Goal: Information Seeking & Learning: Compare options

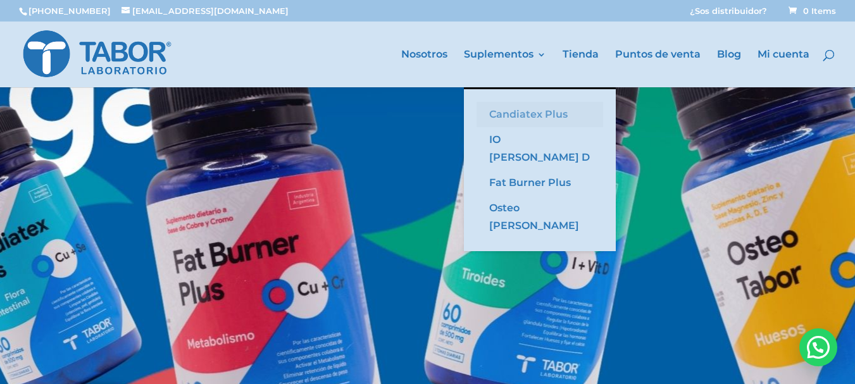
click at [533, 113] on link "Candiatex Plus" at bounding box center [539, 114] width 127 height 25
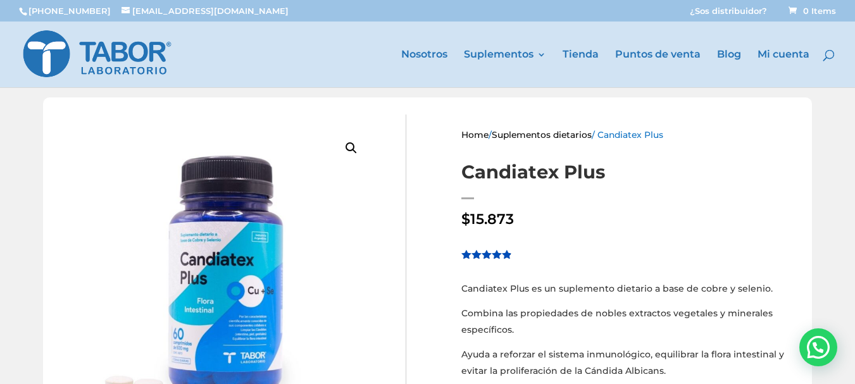
click at [416, 331] on div "🔍 Home / Suplementos dietarios / Candiatex Plus Candiatex Plus $ 15.873 Valorad…" at bounding box center [427, 337] width 769 height 481
drag, startPoint x: 625, startPoint y: 198, endPoint x: 689, endPoint y: 161, distance: 74.0
click at [689, 161] on div "Home / Suplementos dietarios / Candiatex Plus Candiatex Plus $ 15.873 Valorado …" at bounding box center [631, 338] width 364 height 447
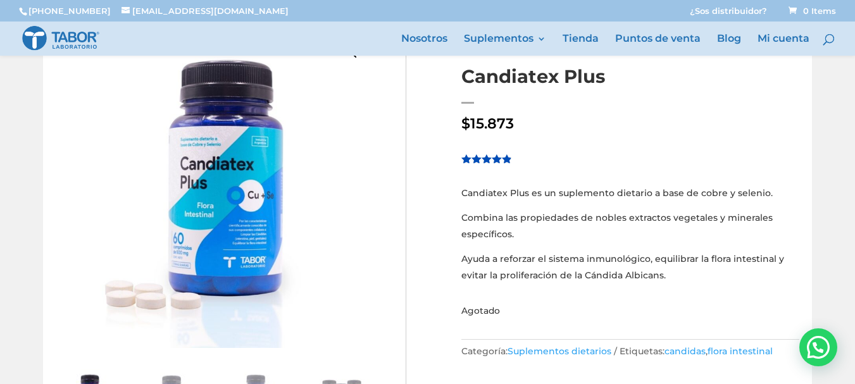
scroll to position [127, 0]
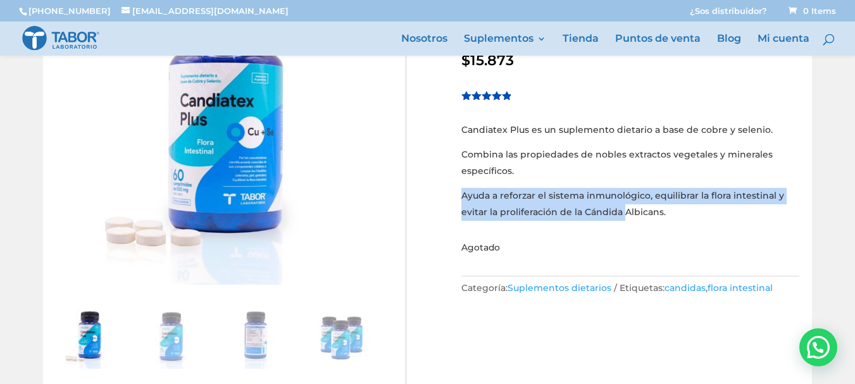
drag, startPoint x: 462, startPoint y: 196, endPoint x: 622, endPoint y: 209, distance: 160.0
click at [622, 209] on p "Ayuda a reforzar el sistema inmunológico, equilibrar la flora intestinal y evit…" at bounding box center [630, 204] width 338 height 32
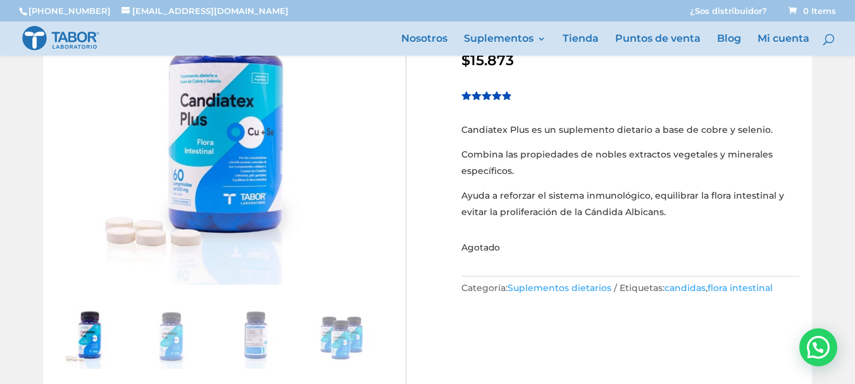
click at [681, 221] on div "Home / Suplementos dietarios / Candiatex Plus Candiatex Plus $ 15.873 Valorado …" at bounding box center [631, 179] width 364 height 447
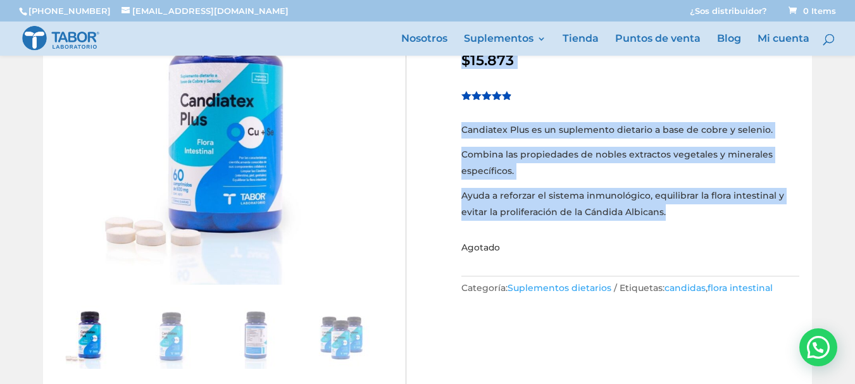
drag, startPoint x: 659, startPoint y: 209, endPoint x: 483, endPoint y: 74, distance: 221.6
click at [462, 63] on div "Home / Suplementos dietarios / Candiatex Plus Candiatex Plus $ 15.873 Valorado …" at bounding box center [631, 179] width 364 height 447
copy div "$ 15.873 Valorado 4.85 sobre 5 basado en 20 puntuaciones de clientes ( 20 valor…"
click at [644, 87] on div "Home / Suplementos dietarios / Candiatex Plus Candiatex Plus $ 15.873 Valorado …" at bounding box center [631, 179] width 364 height 447
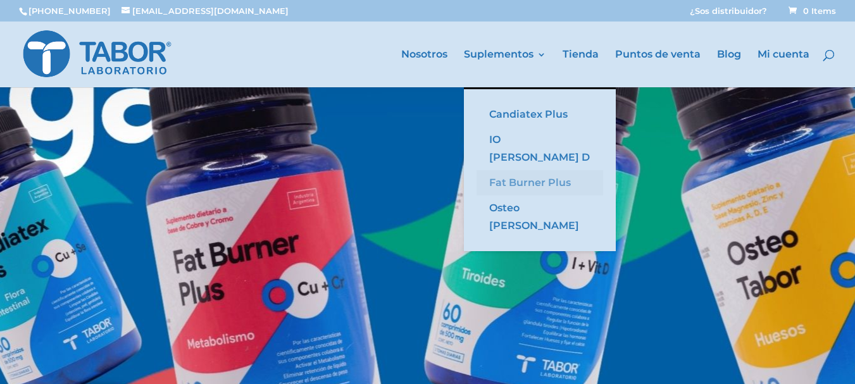
click at [526, 170] on link "Fat Burner Plus" at bounding box center [539, 182] width 127 height 25
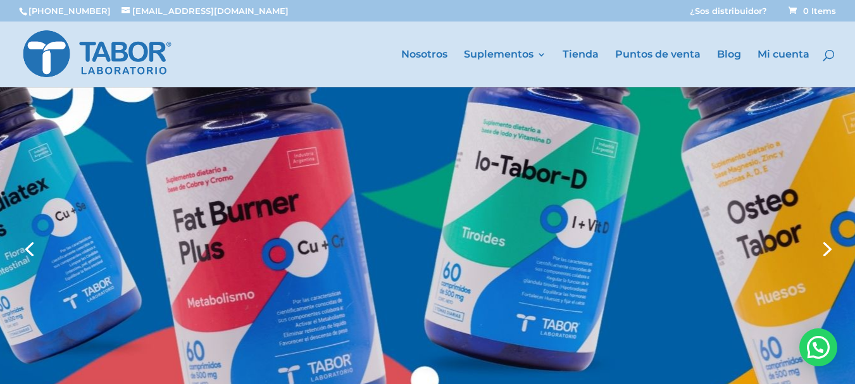
scroll to position [63, 0]
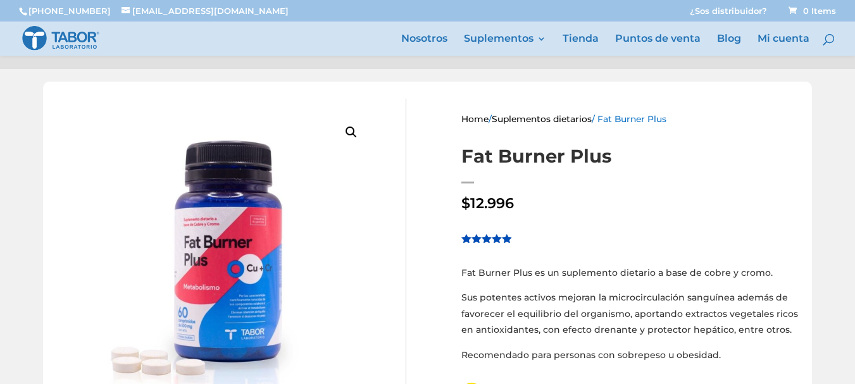
scroll to position [127, 0]
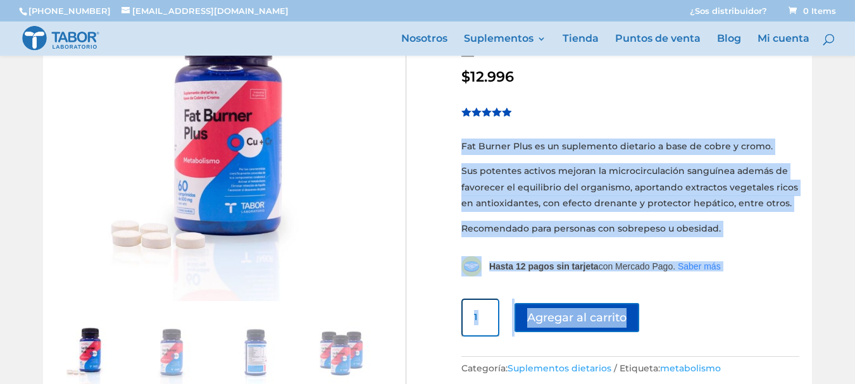
click at [457, 133] on div "Home / Suplementos dietarios / Fat Burner Plus Fat Burner Plus $ 12.996 Valorad…" at bounding box center [631, 195] width 364 height 447
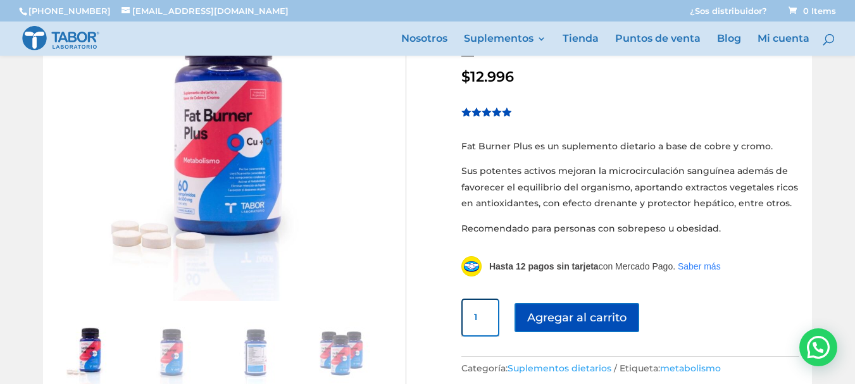
click at [686, 311] on form "Fat Burner Plus cantidad 1 Agregar al carrito" at bounding box center [630, 318] width 338 height 38
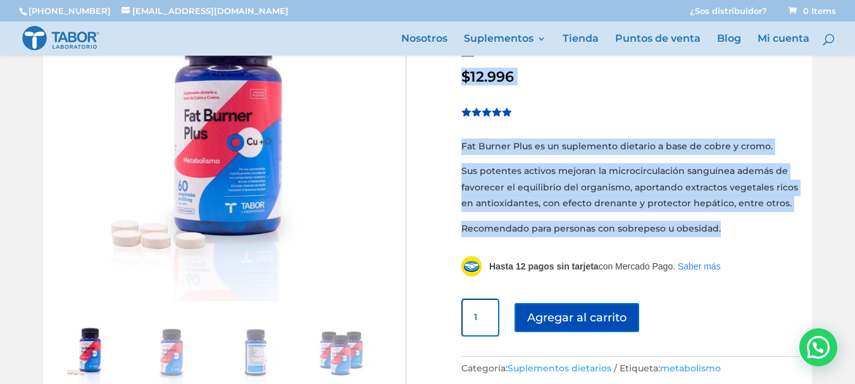
drag, startPoint x: 717, startPoint y: 233, endPoint x: 467, endPoint y: 66, distance: 300.2
click at [467, 66] on div "Home / Suplementos dietarios / Fat Burner Plus Fat Burner Plus $ 12.996 Valorad…" at bounding box center [631, 195] width 364 height 447
copy div "$ 12.996 Valorado 4.91 sobre 5 basado en 11 puntuaciones de clientes Fat Burner…"
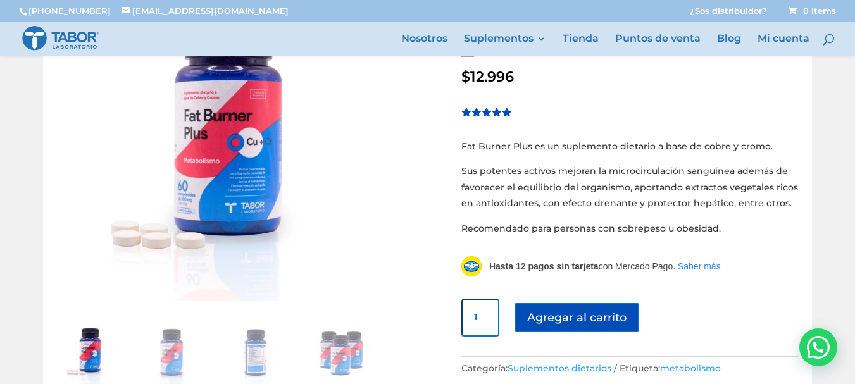
click at [426, 347] on div "🔍 Home / Suplementos dietarios / Fat Burner Plus Fat Burner Plus $ 12.996 Valor…" at bounding box center [427, 195] width 769 height 481
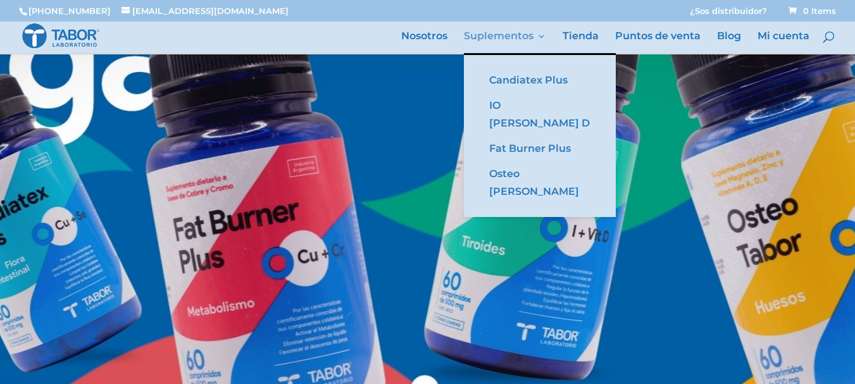
scroll to position [63, 0]
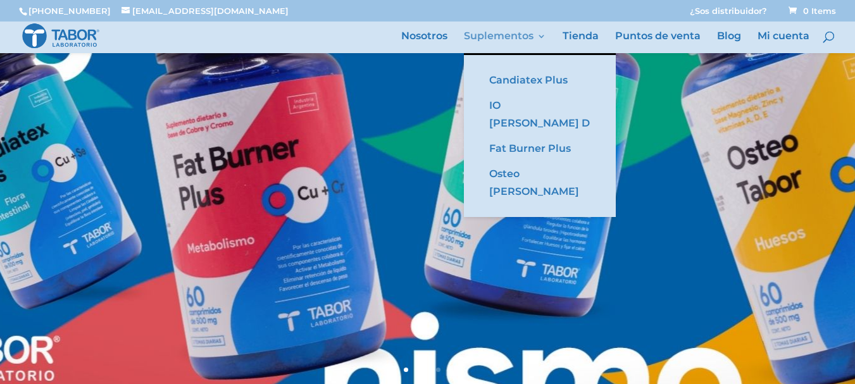
click at [543, 53] on link "Suplementos" at bounding box center [505, 43] width 82 height 22
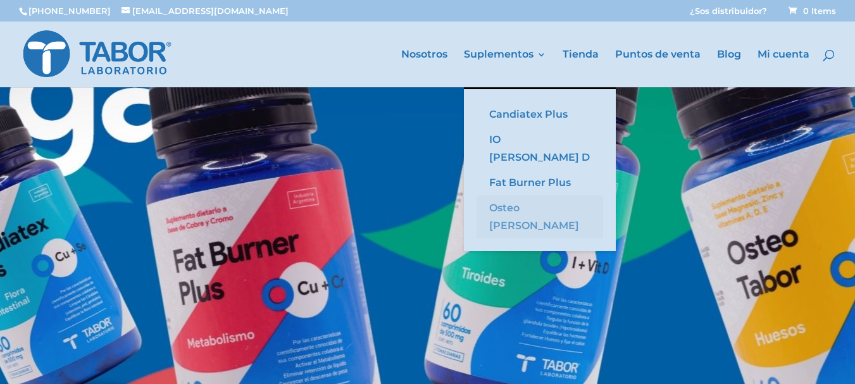
click at [538, 195] on link "Osteo [PERSON_NAME]" at bounding box center [539, 216] width 127 height 43
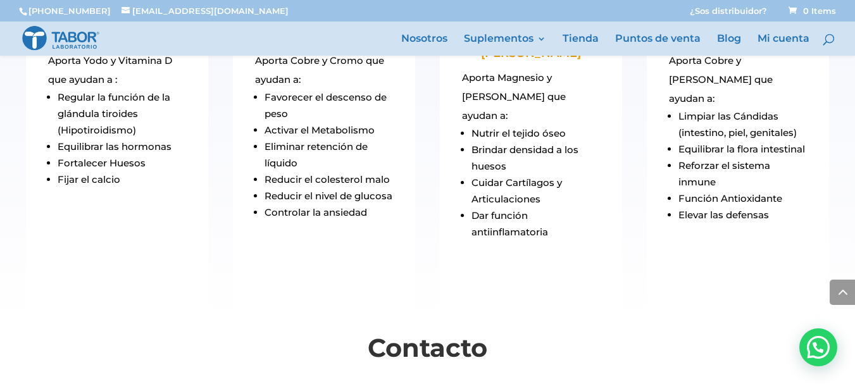
scroll to position [1518, 0]
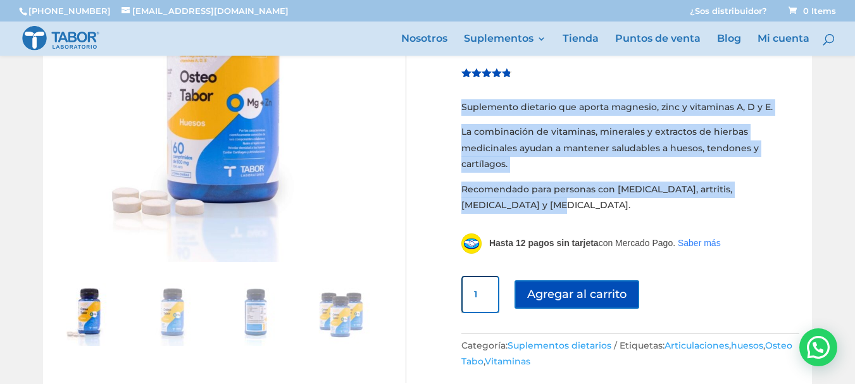
scroll to position [127, 0]
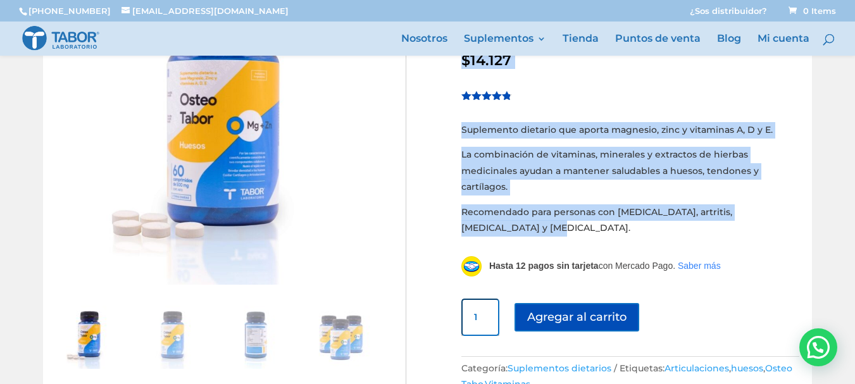
drag, startPoint x: 523, startPoint y: 147, endPoint x: 443, endPoint y: 61, distance: 117.3
click at [443, 61] on div "🔍 Home / Suplementos dietarios / Osteo [PERSON_NAME] Osteo [PERSON_NAME] $ 14.1…" at bounding box center [427, 181] width 769 height 484
copy div "$ 14.127 Valorado 4.73 sobre 5 basado en 11 puntuaciones de clientes ( 11 valor…"
